Goal: Information Seeking & Learning: Learn about a topic

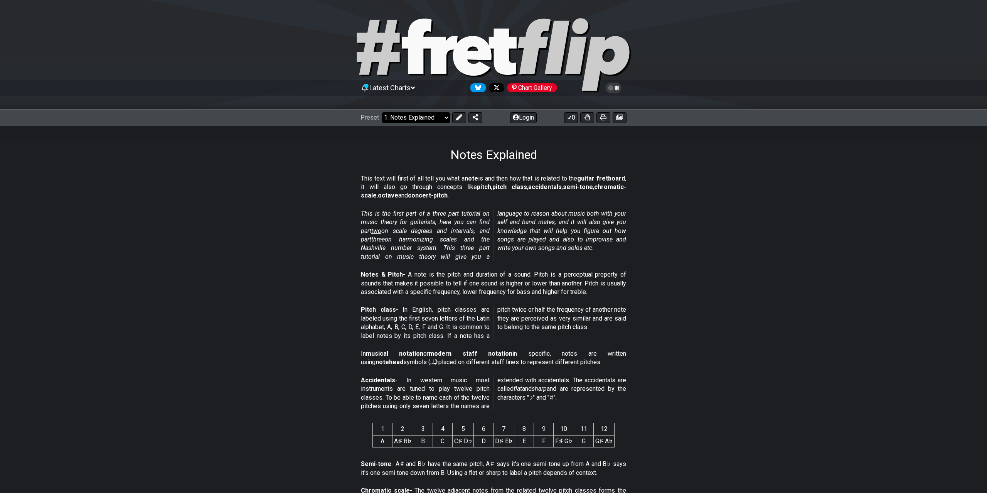
click at [553, 155] on div "Notes Explained" at bounding box center [493, 144] width 987 height 36
click at [382, 112] on select "Welcome to #fretflip! Initial Preset Custom Preset Minor Pentatonic Major Penta…" at bounding box center [416, 117] width 68 height 11
click option "2. Scale Degrees" at bounding box center [0, 0] width 0 height 0
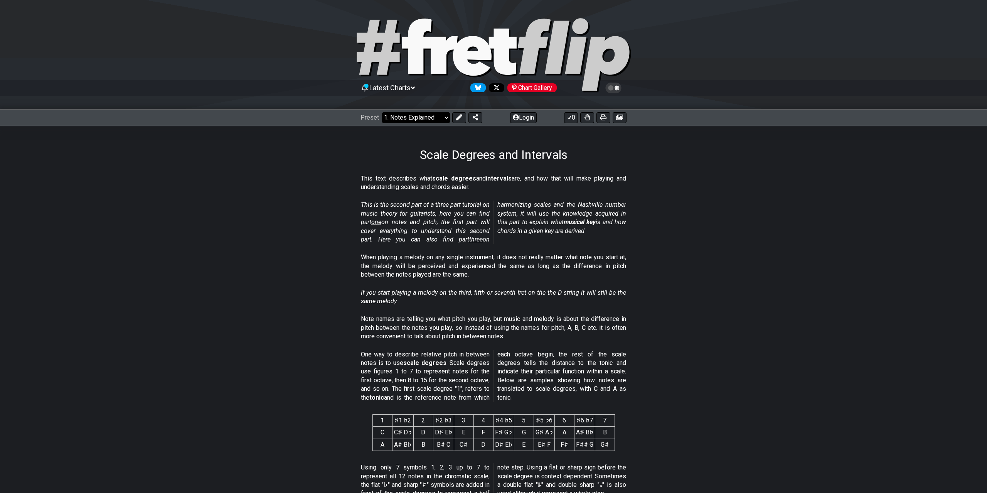
select select "/scale-degrees-and-intervals"
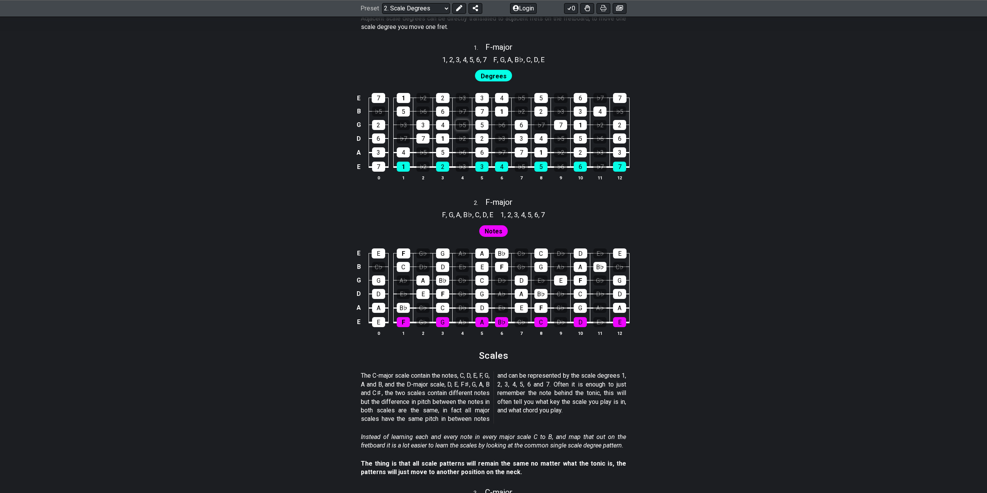
scroll to position [354, 0]
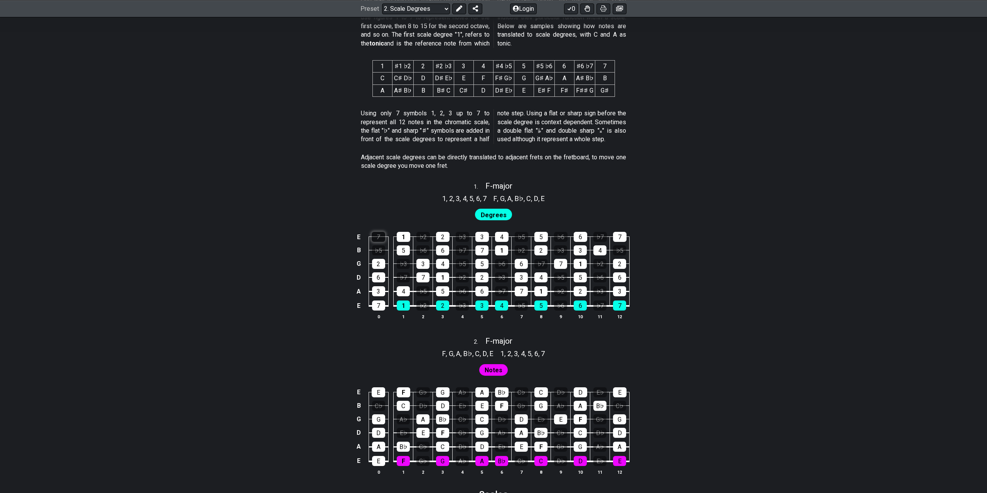
click at [384, 237] on div "7" at bounding box center [378, 237] width 13 height 10
click at [374, 239] on div "7" at bounding box center [378, 237] width 13 height 10
click at [406, 237] on div "1" at bounding box center [403, 237] width 13 height 10
click at [412, 239] on td "5" at bounding box center [404, 243] width 20 height 13
click at [422, 241] on div "♭2" at bounding box center [422, 237] width 13 height 10
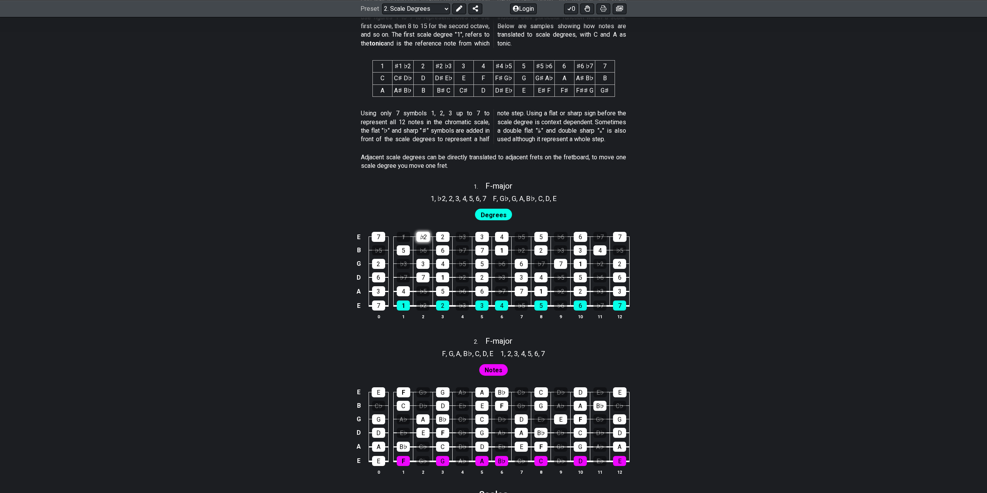
drag, startPoint x: 422, startPoint y: 237, endPoint x: 417, endPoint y: 237, distance: 4.2
click at [421, 237] on div "♭2" at bounding box center [422, 237] width 13 height 10
click at [406, 237] on div "1" at bounding box center [403, 237] width 13 height 10
click at [406, 239] on div "1" at bounding box center [403, 237] width 13 height 10
click at [397, 239] on div "1" at bounding box center [403, 237] width 13 height 10
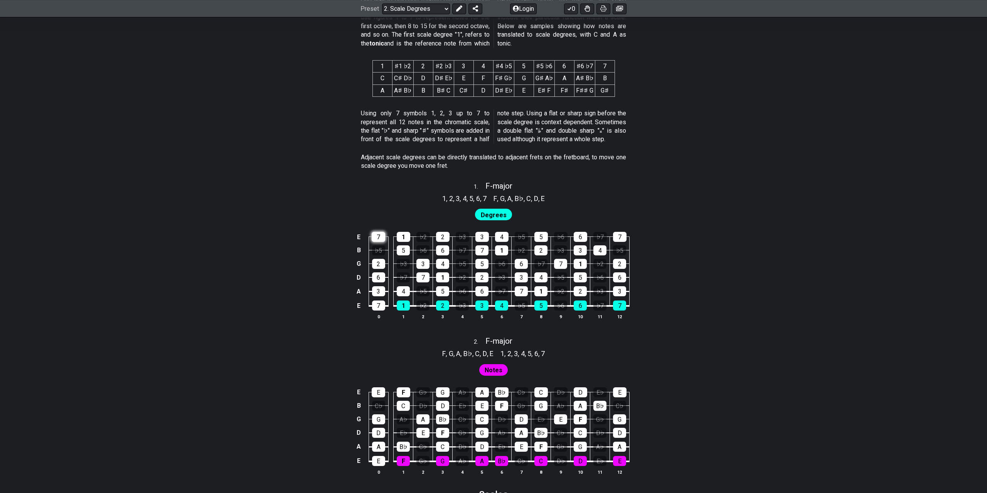
click at [386, 237] on td "♭5" at bounding box center [379, 243] width 20 height 13
click at [374, 238] on div "7" at bounding box center [378, 237] width 13 height 10
click at [380, 238] on div "7" at bounding box center [378, 237] width 13 height 10
click at [500, 215] on span "Degrees" at bounding box center [494, 214] width 26 height 11
